Goal: Entertainment & Leisure: Consume media (video, audio)

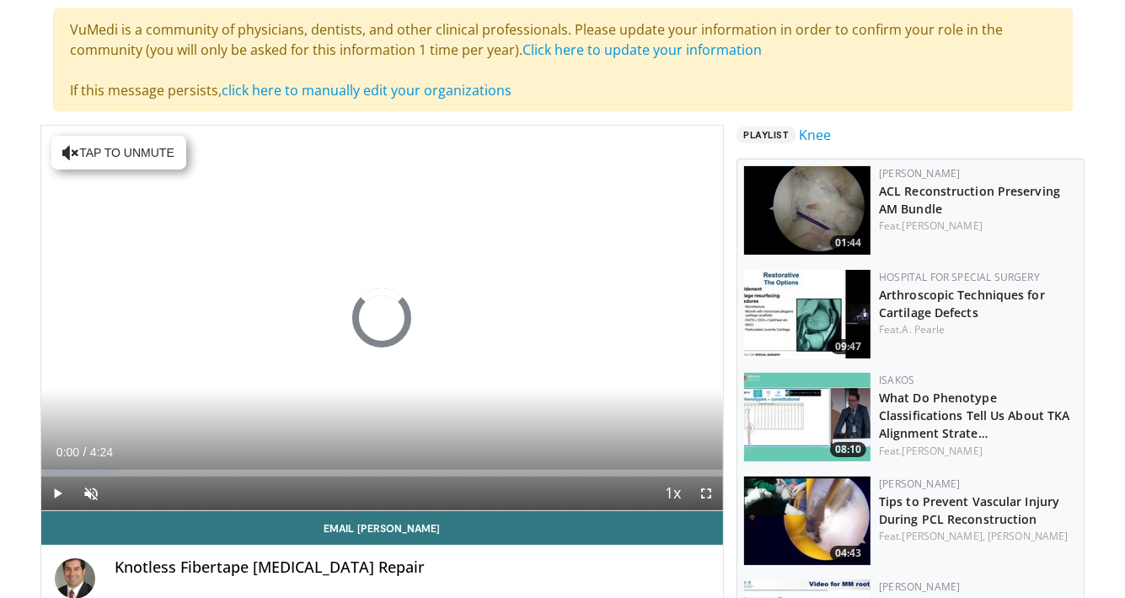
scroll to position [196, 0]
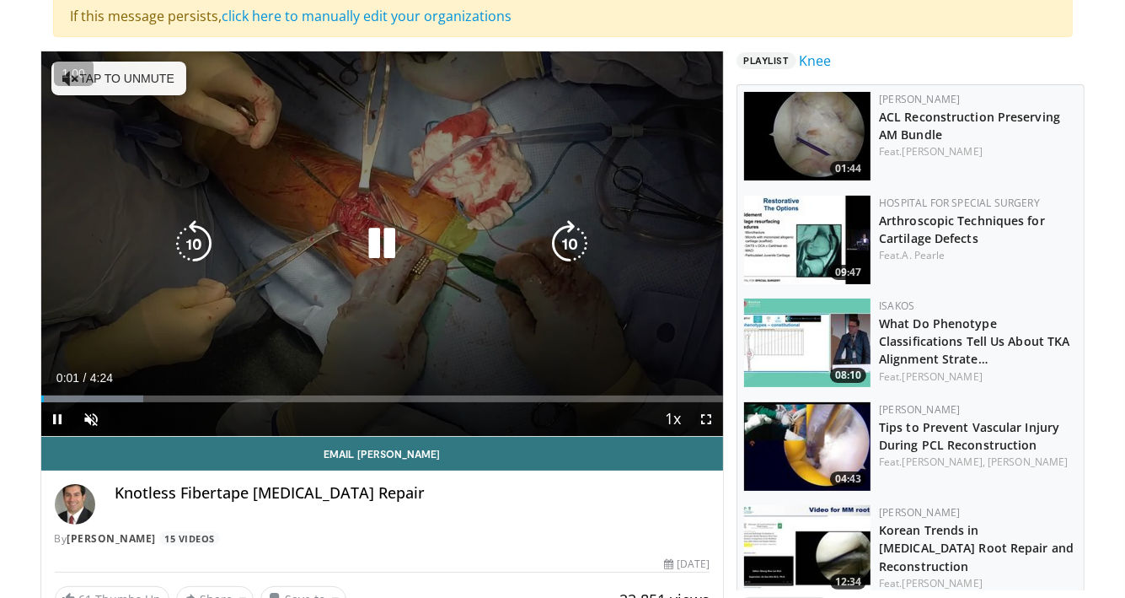
click at [111, 78] on button "Tap to unmute" at bounding box center [118, 79] width 135 height 34
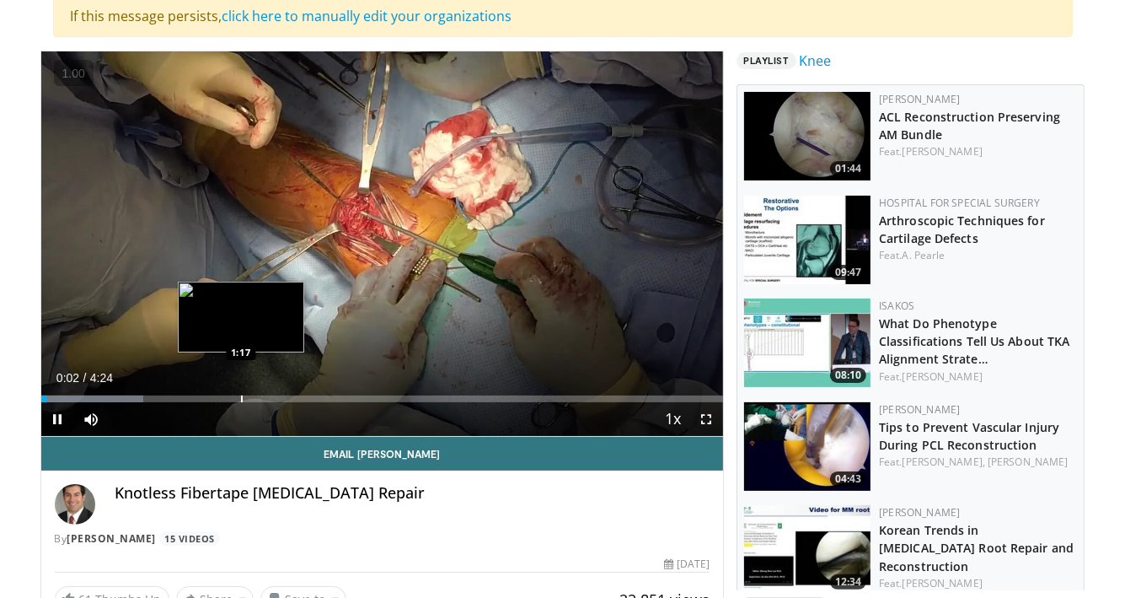
click at [241, 395] on div "Progress Bar" at bounding box center [242, 398] width 2 height 7
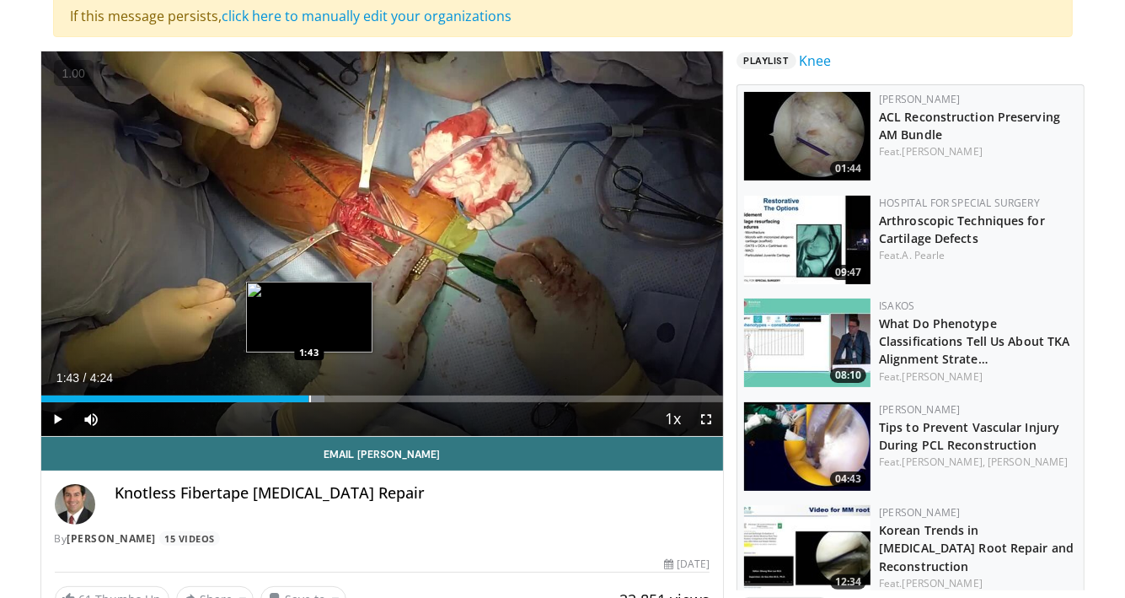
click at [308, 390] on div "Loaded : 41.57% 1:17 1:43" at bounding box center [382, 394] width 683 height 16
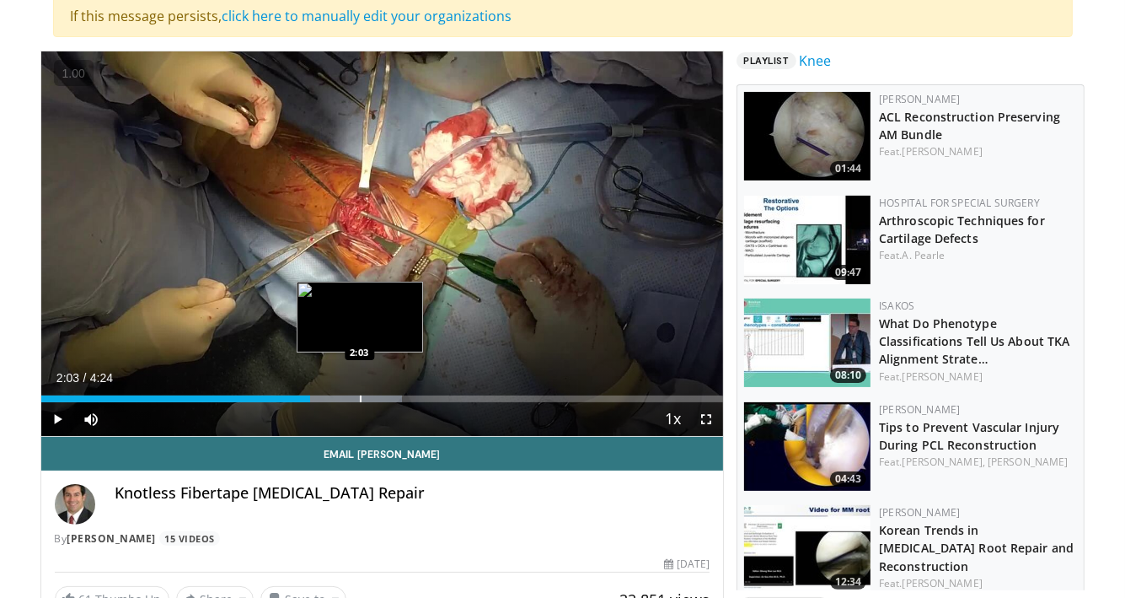
click at [359, 390] on div "Loaded : 52.90% 1:44 2:03" at bounding box center [382, 394] width 683 height 16
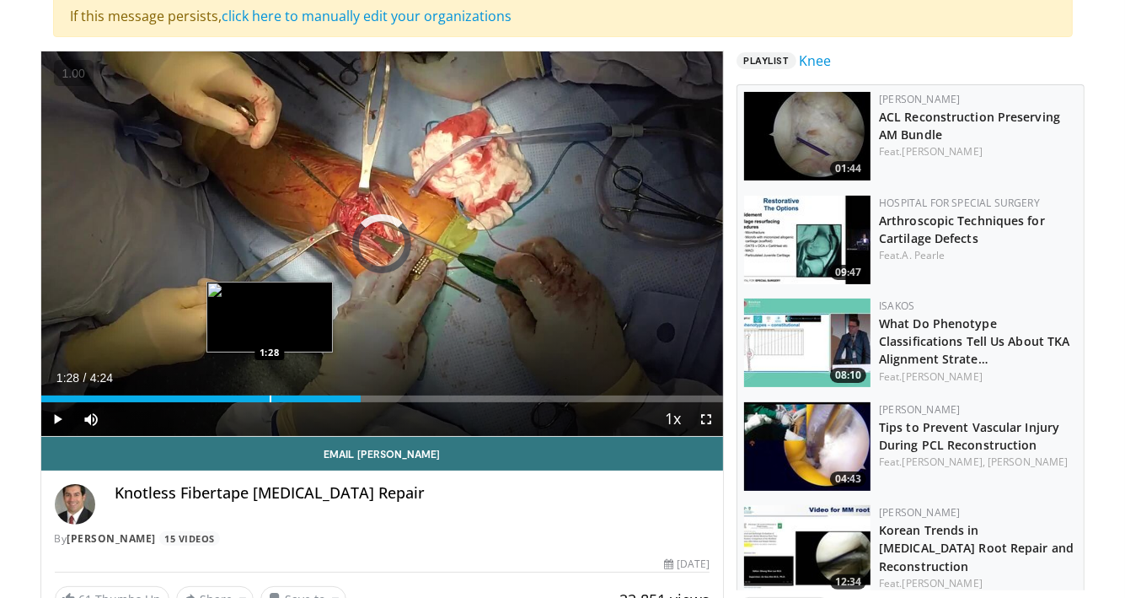
click at [269, 400] on div "Loaded : 0.00% 1:28 1:28" at bounding box center [382, 398] width 683 height 7
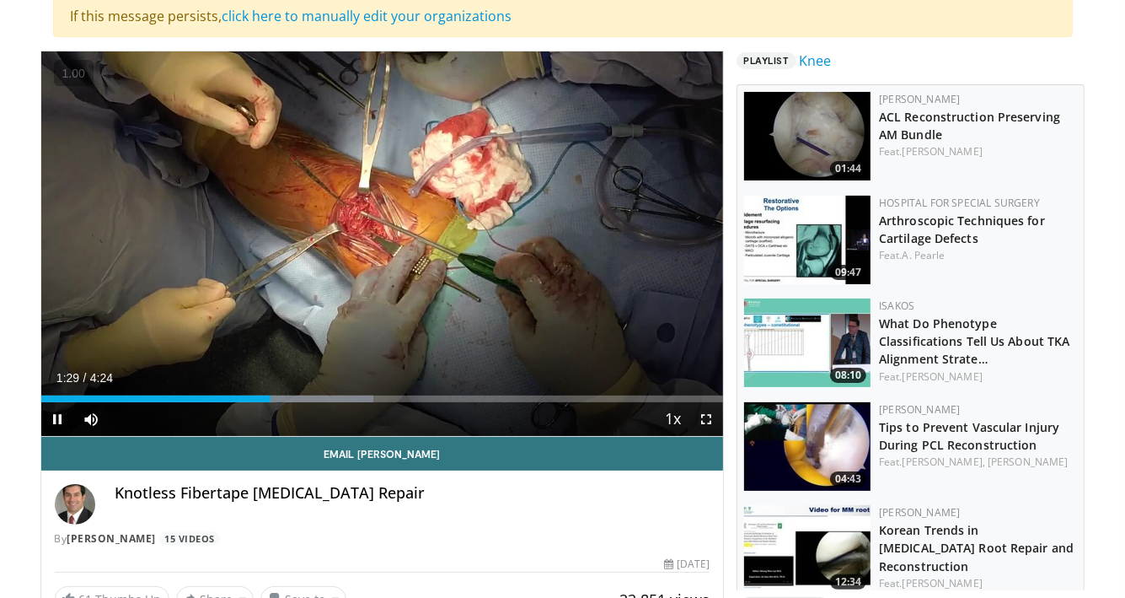
click at [233, 405] on div "Current Time 1:29 / Duration 4:24 Pause Skip Backward Skip Forward Mute Loaded …" at bounding box center [382, 419] width 683 height 34
click at [193, 406] on div "Current Time 1:29 / Duration 4:24 Pause Skip Backward Skip Forward Mute Loaded …" at bounding box center [382, 419] width 683 height 34
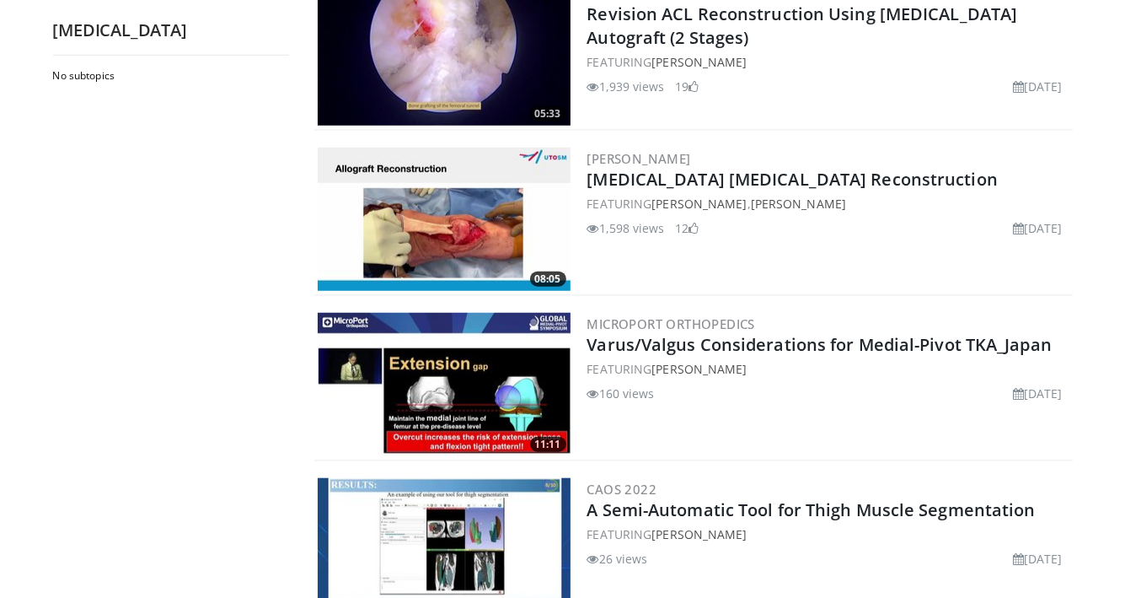
scroll to position [1214, 0]
